Goal: Information Seeking & Learning: Learn about a topic

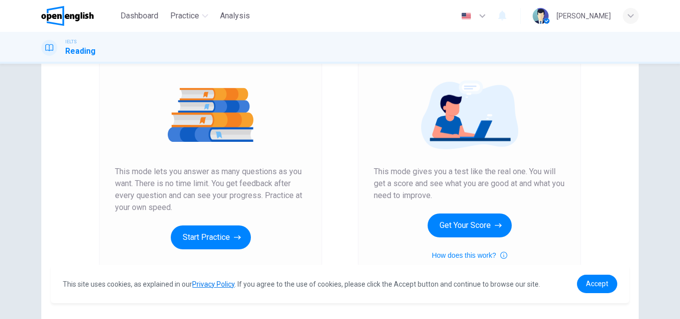
scroll to position [50, 0]
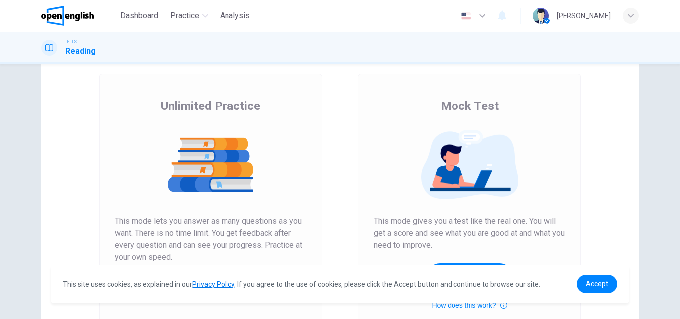
drag, startPoint x: 371, startPoint y: 224, endPoint x: 546, endPoint y: 220, distance: 175.2
click at [546, 220] on span "This mode gives you a test like the real one. You will get a score and see what…" at bounding box center [469, 233] width 191 height 36
drag, startPoint x: 528, startPoint y: 223, endPoint x: 441, endPoint y: 247, distance: 90.7
click at [541, 251] on div "Mock Test This mode gives you a test like the real one. You will get a score an…" at bounding box center [469, 204] width 191 height 213
drag, startPoint x: 444, startPoint y: 243, endPoint x: 366, endPoint y: 216, distance: 82.2
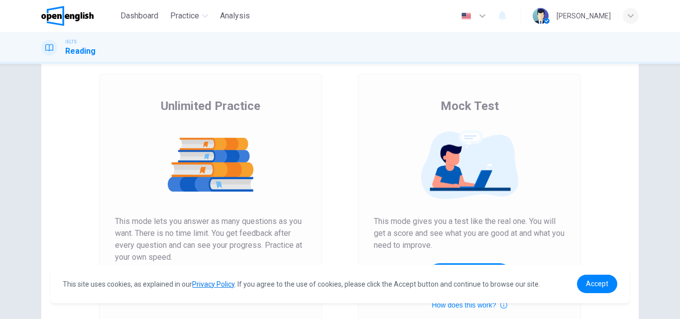
click at [366, 216] on div "Mock Test This mode gives you a test like the real one. You will get a score an…" at bounding box center [469, 207] width 223 height 266
drag, startPoint x: 369, startPoint y: 218, endPoint x: 446, endPoint y: 246, distance: 82.5
click at [446, 246] on div "Mock Test This mode gives you a test like the real one. You will get a score an…" at bounding box center [469, 207] width 223 height 266
click at [136, 231] on span "This mode lets you answer as many questions as you want. There is no time limit…" at bounding box center [210, 239] width 191 height 48
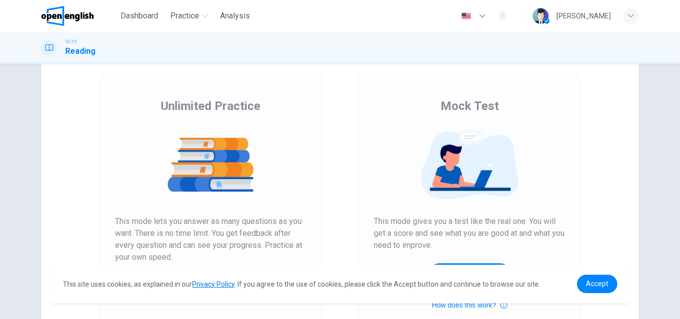
click at [136, 231] on span "This mode lets you answer as many questions as you want. There is no time limit…" at bounding box center [210, 239] width 191 height 48
drag, startPoint x: 114, startPoint y: 223, endPoint x: 213, endPoint y: 226, distance: 99.1
click at [213, 226] on span "This mode lets you answer as many questions as you want. There is no time limit…" at bounding box center [210, 239] width 191 height 48
click at [230, 155] on img at bounding box center [210, 165] width 191 height 70
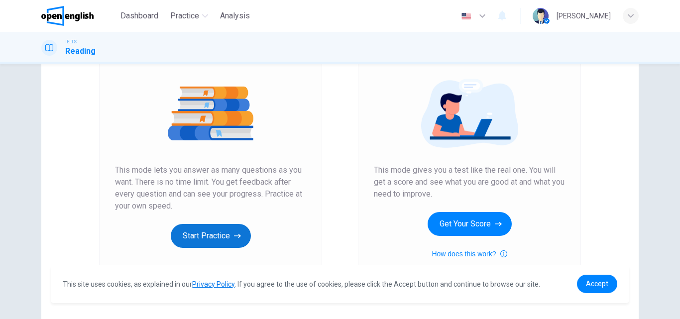
scroll to position [162, 0]
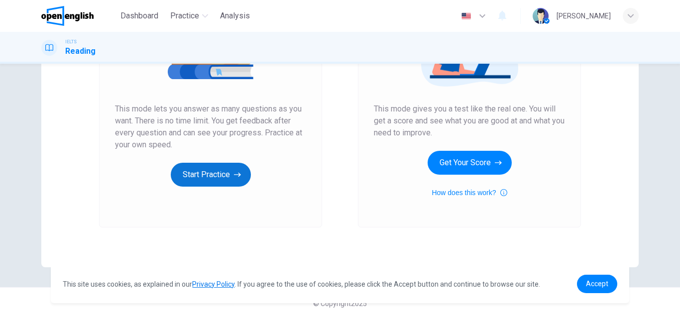
click at [217, 174] on button "Start Practice" at bounding box center [211, 175] width 80 height 24
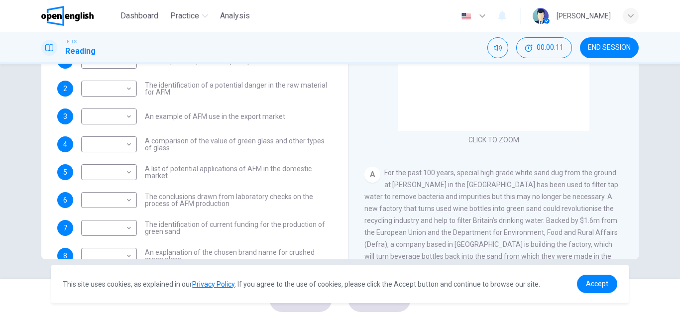
scroll to position [0, 0]
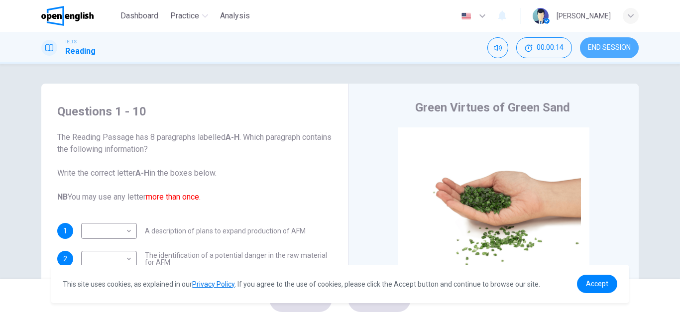
click at [617, 49] on span "END SESSION" at bounding box center [609, 48] width 43 height 8
